Goal: Find contact information: Find contact information

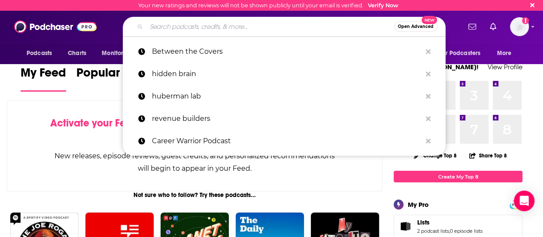
click at [252, 30] on input "Search podcasts, credits, & more..." at bounding box center [270, 27] width 248 height 14
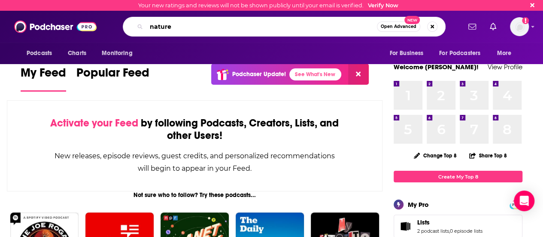
type input "nature"
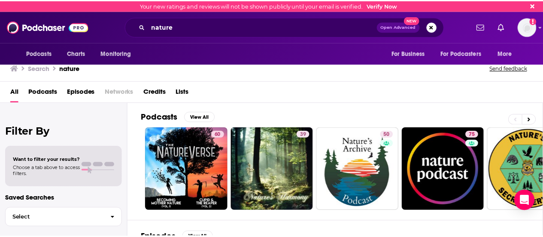
scroll to position [54, 0]
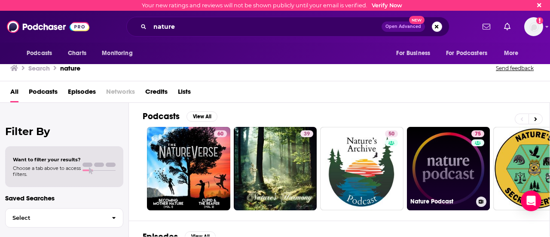
click at [454, 163] on link "75 Nature Podcast" at bounding box center [448, 168] width 83 height 83
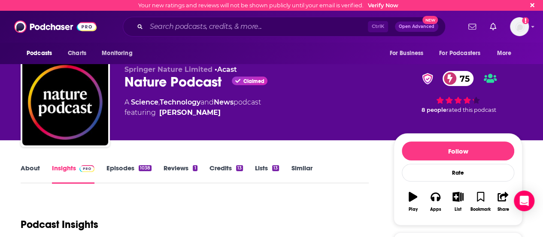
click at [28, 168] on link "About" at bounding box center [30, 174] width 19 height 20
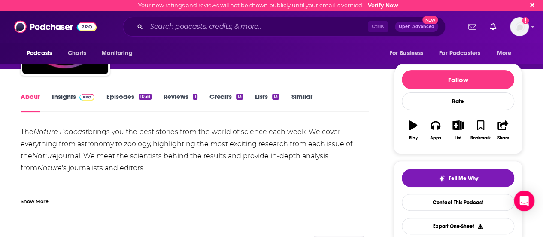
scroll to position [72, 0]
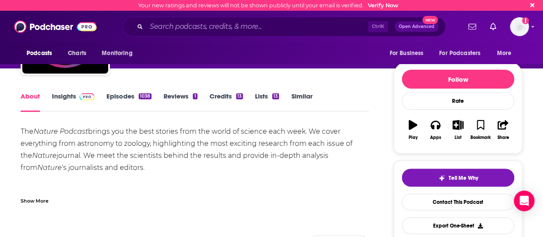
click at [125, 100] on link "Episodes 1038" at bounding box center [129, 102] width 45 height 20
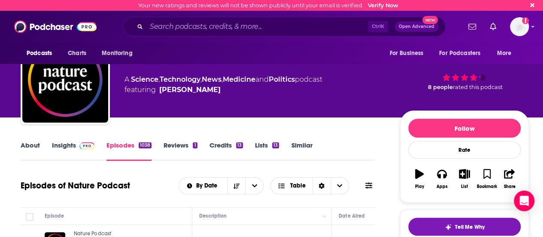
scroll to position [18, 0]
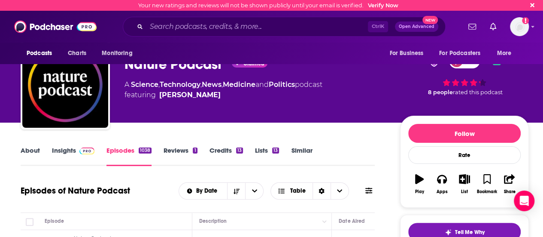
click at [31, 149] on link "About" at bounding box center [30, 156] width 19 height 20
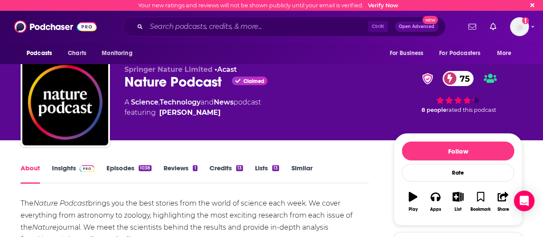
scroll to position [0, 0]
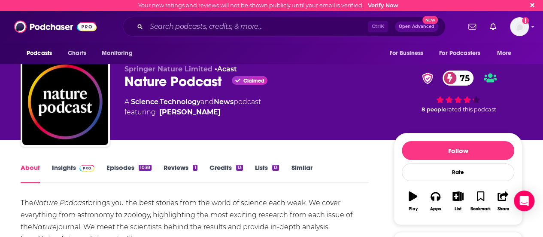
click at [73, 170] on link "Insights" at bounding box center [73, 173] width 43 height 20
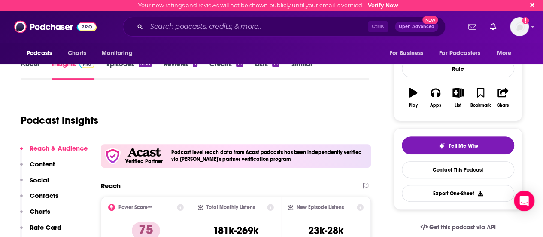
click at [54, 192] on p "Contacts" at bounding box center [44, 195] width 29 height 8
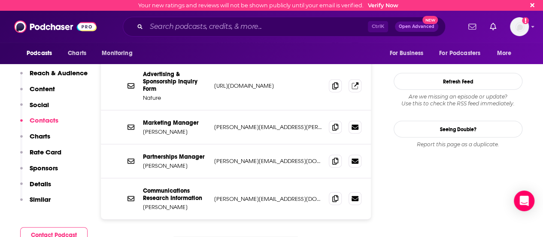
scroll to position [930, 0]
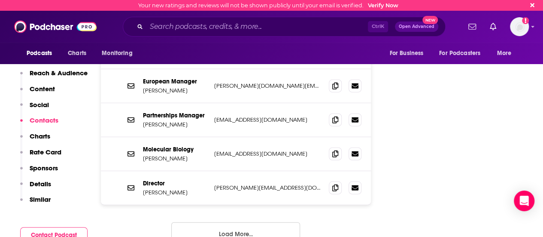
scroll to position [1114, 0]
click at [210, 222] on button "Load More..." at bounding box center [235, 233] width 129 height 23
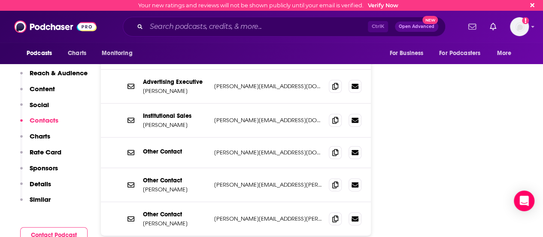
scroll to position [1253, 0]
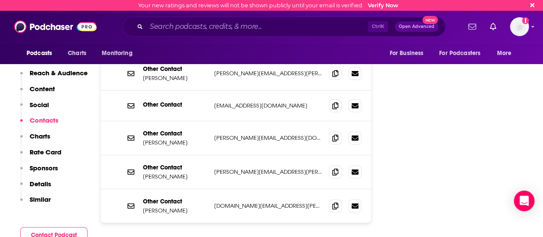
scroll to position [1437, 0]
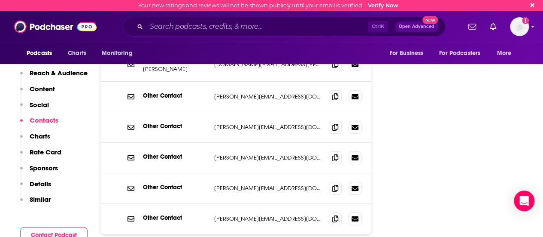
scroll to position [1571, 0]
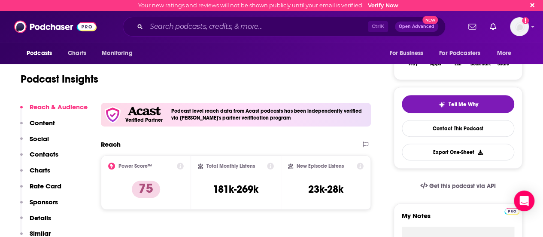
scroll to position [147, 0]
